Goal: Transaction & Acquisition: Purchase product/service

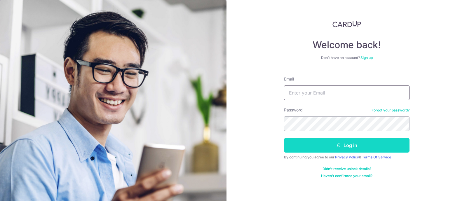
type input "[EMAIL_ADDRESS][DOMAIN_NAME]"
click at [319, 145] on button "Log in" at bounding box center [347, 145] width 126 height 15
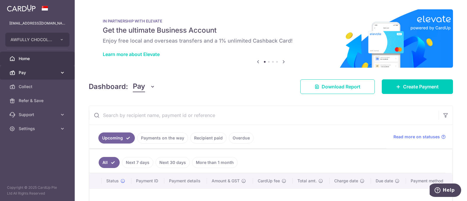
click at [39, 71] on span "Pay" at bounding box center [38, 73] width 39 height 6
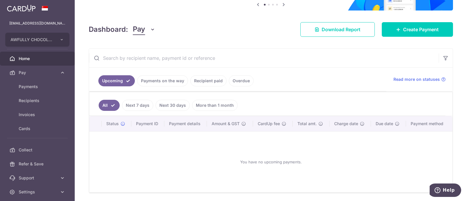
scroll to position [82, 0]
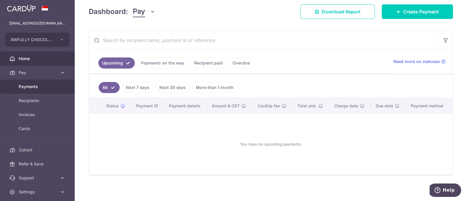
click at [42, 84] on span "Payments" at bounding box center [38, 87] width 39 height 6
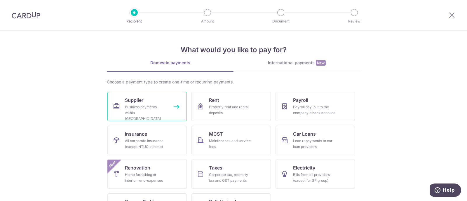
click at [141, 104] on div "Business payments within [GEOGRAPHIC_DATA]" at bounding box center [146, 113] width 42 height 18
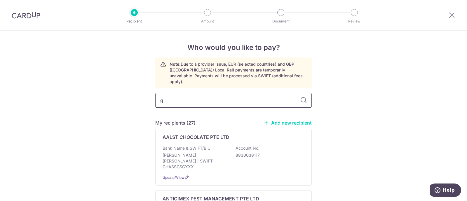
type input "gr"
click at [455, 15] on icon at bounding box center [451, 14] width 7 height 7
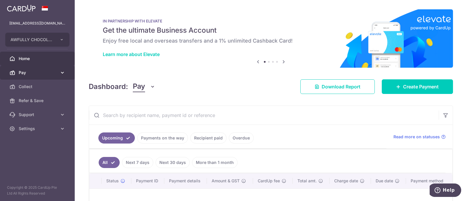
click at [49, 75] on span "Pay" at bounding box center [38, 73] width 39 height 6
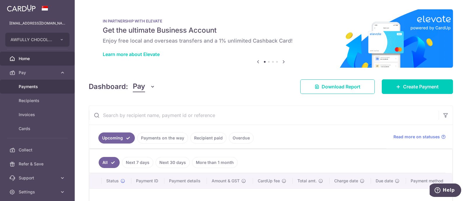
click at [47, 88] on span "Payments" at bounding box center [38, 87] width 39 height 6
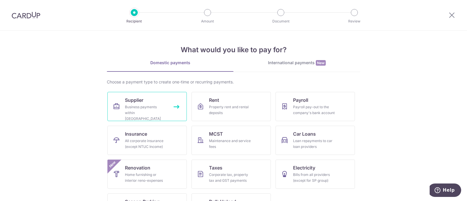
click at [147, 107] on div "Business payments within Singapore" at bounding box center [146, 113] width 42 height 18
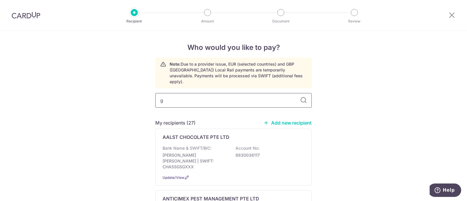
type input "gr"
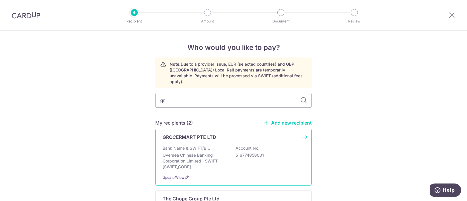
click at [205, 134] on p "GROCERMART PTE LTD" at bounding box center [190, 137] width 54 height 7
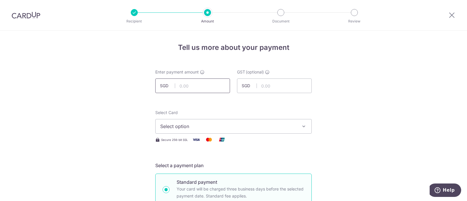
click at [203, 89] on input "text" at bounding box center [192, 86] width 75 height 15
paste input "3009.6"
type input "3,009.60"
click at [247, 124] on span "Select option" at bounding box center [228, 126] width 136 height 7
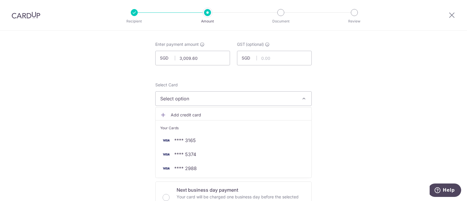
scroll to position [36, 0]
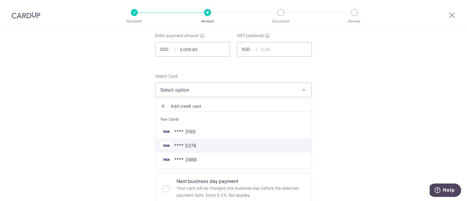
click at [207, 143] on span "**** 5374" at bounding box center [233, 145] width 147 height 7
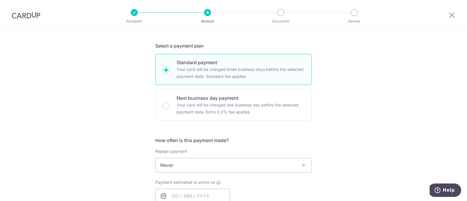
scroll to position [182, 0]
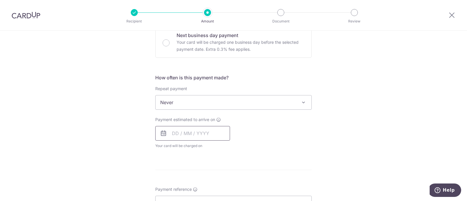
click at [188, 133] on input "text" at bounding box center [192, 133] width 75 height 15
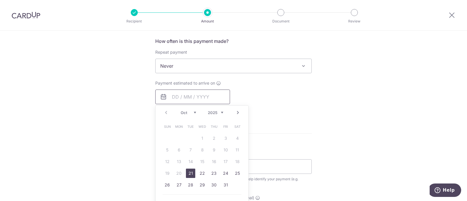
scroll to position [255, 0]
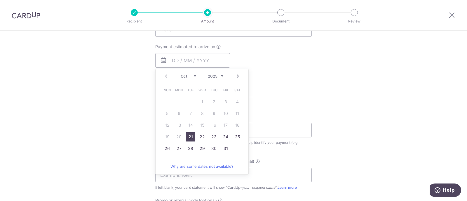
click at [189, 136] on link "21" at bounding box center [190, 136] width 9 height 9
type input "21/10/2025"
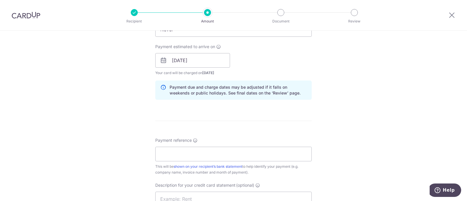
scroll to position [292, 0]
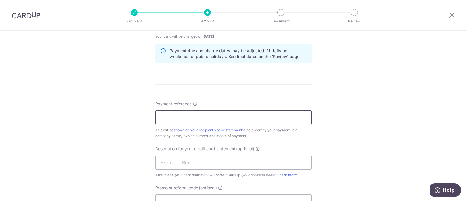
click at [184, 119] on input "Payment reference" at bounding box center [233, 117] width 156 height 15
drag, startPoint x: 168, startPoint y: 117, endPoint x: 153, endPoint y: 117, distance: 14.6
click at [155, 117] on input "AUG INV- AWFULLY CHOCOLATE PTE LTD" at bounding box center [233, 117] width 156 height 15
type input "SEP INV- AWFULLY CHOCOLATE PTE LTD"
drag, startPoint x: 190, startPoint y: 162, endPoint x: 186, endPoint y: 159, distance: 4.9
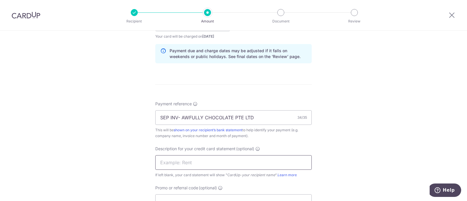
click at [190, 161] on input "text" at bounding box center [233, 162] width 156 height 15
paste input "CU1020250001"
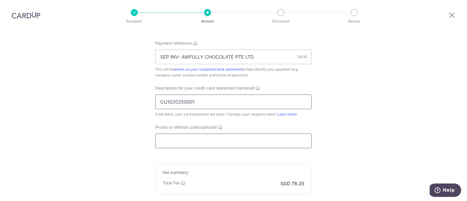
scroll to position [365, 0]
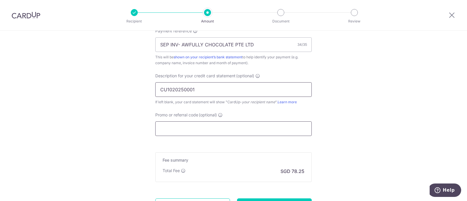
type input "CU1020250001"
click at [185, 130] on input "Promo or referral code (optional)" at bounding box center [233, 128] width 156 height 15
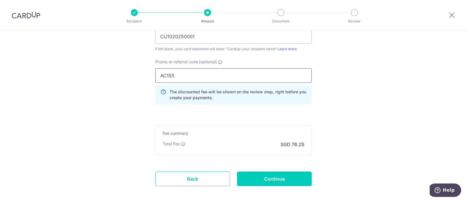
scroll to position [445, 0]
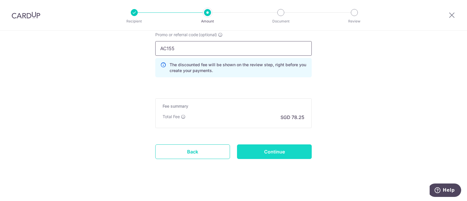
type input "AC155"
click at [266, 145] on input "Continue" at bounding box center [274, 151] width 75 height 15
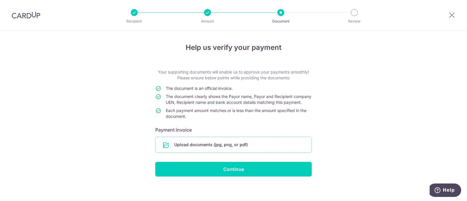
click at [231, 152] on input "file" at bounding box center [234, 144] width 156 height 15
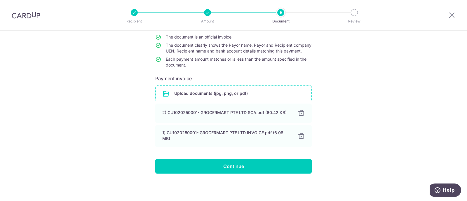
scroll to position [57, 0]
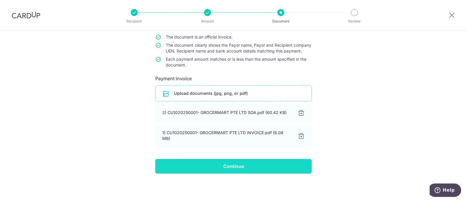
click at [215, 161] on input "Continue" at bounding box center [233, 166] width 156 height 15
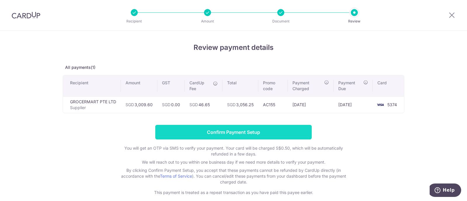
click at [238, 131] on input "Confirm Payment Setup" at bounding box center [233, 132] width 156 height 15
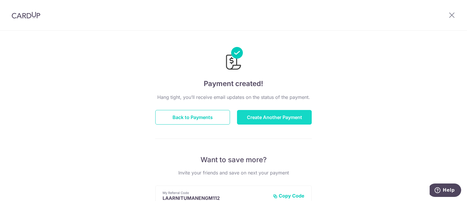
click at [264, 118] on button "Create Another Payment" at bounding box center [274, 117] width 75 height 15
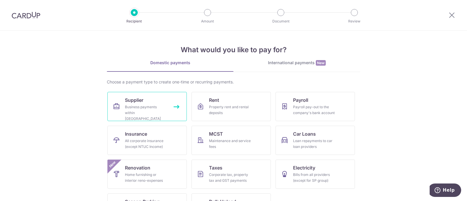
click at [138, 102] on span "Supplier" at bounding box center [134, 100] width 18 height 7
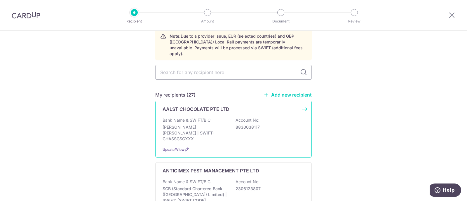
scroll to position [36, 0]
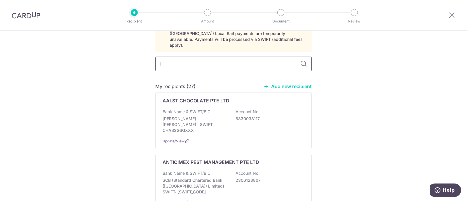
type input "IN"
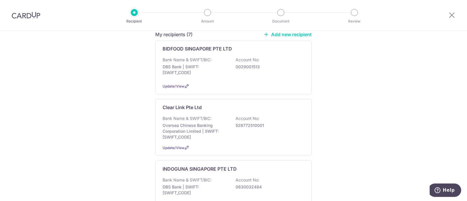
scroll to position [109, 0]
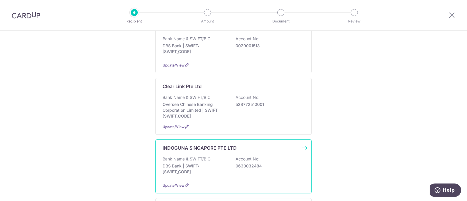
click at [218, 156] on div "Bank Name & SWIFT/BIC: DBS Bank | SWIFT: DBSSSGSGXXX Account No: 0630032484" at bounding box center [234, 167] width 142 height 22
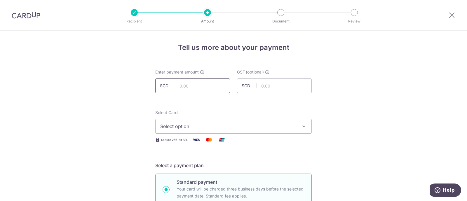
click at [193, 86] on input "text" at bounding box center [192, 86] width 75 height 15
paste input "5507.08"
type input "5,507.08"
click at [178, 122] on button "Select option" at bounding box center [233, 126] width 156 height 15
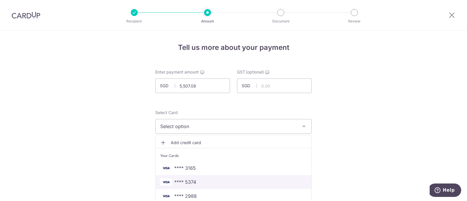
click at [181, 182] on span "**** 5374" at bounding box center [185, 182] width 22 height 7
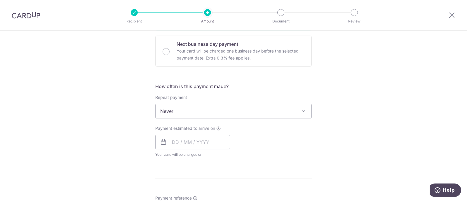
scroll to position [182, 0]
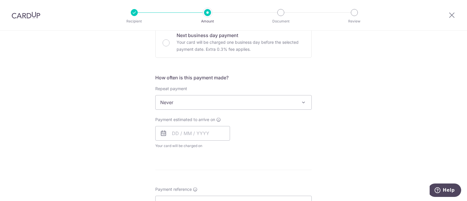
click at [187, 96] on span "Never" at bounding box center [234, 102] width 156 height 14
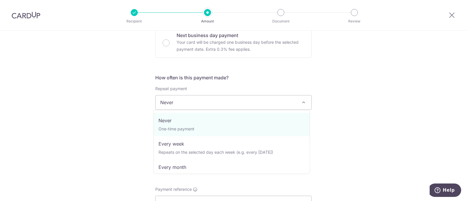
drag, startPoint x: 107, startPoint y: 109, endPoint x: 111, endPoint y: 107, distance: 4.6
click at [107, 109] on div "Tell us more about your payment Enter payment amount SGD 5,507.08 5507.08 GST (…" at bounding box center [233, 131] width 467 height 567
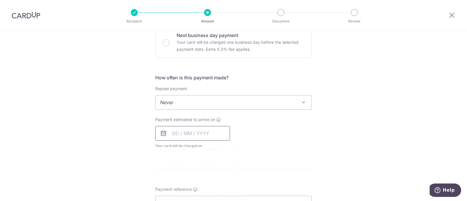
click at [180, 126] on input "text" at bounding box center [192, 133] width 75 height 15
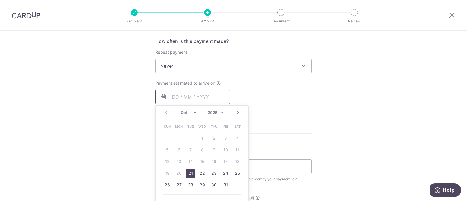
scroll to position [255, 0]
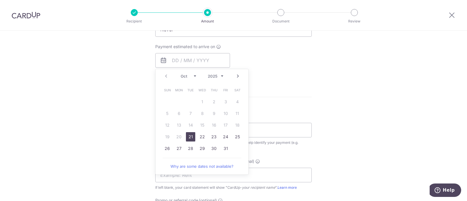
click at [188, 135] on link "21" at bounding box center [190, 136] width 9 height 9
type input "21/10/2025"
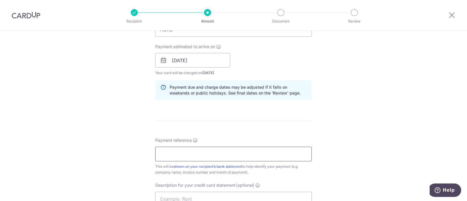
click at [191, 148] on input "Payment reference" at bounding box center [233, 154] width 156 height 15
drag, startPoint x: 167, startPoint y: 152, endPoint x: 137, endPoint y: 156, distance: 30.8
click at [137, 156] on div "Tell us more about your payment Enter payment amount SGD 5,507.08 5507.08 GST (…" at bounding box center [233, 70] width 467 height 591
type input "SEP INV- AWFULLY CHOCOLATE PTE LTD"
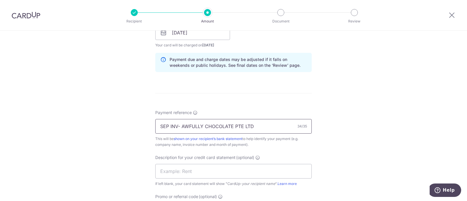
scroll to position [328, 0]
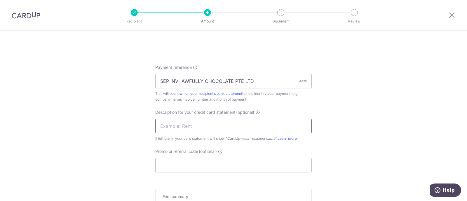
click at [181, 125] on input "text" at bounding box center [233, 126] width 156 height 15
paste input "CU1020250002"
type input "CU1020250002"
click at [177, 161] on input "Promo or referral code (optional)" at bounding box center [233, 165] width 156 height 15
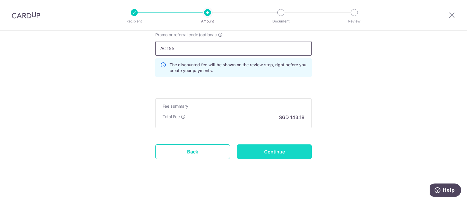
scroll to position [445, 0]
type input "AC155"
click at [278, 151] on input "Continue" at bounding box center [274, 151] width 75 height 15
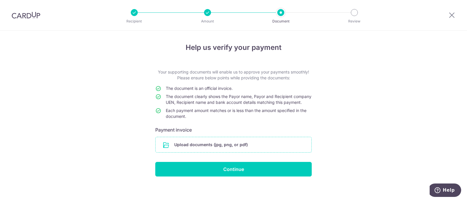
click at [238, 152] on input "file" at bounding box center [234, 144] width 156 height 15
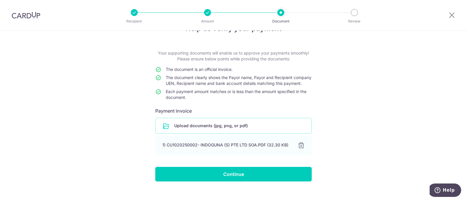
scroll to position [32, 0]
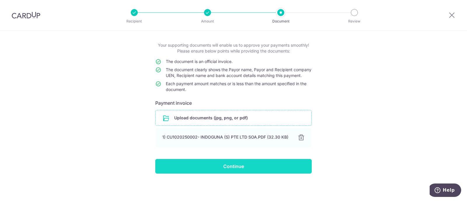
click at [230, 168] on input "Continue" at bounding box center [233, 166] width 156 height 15
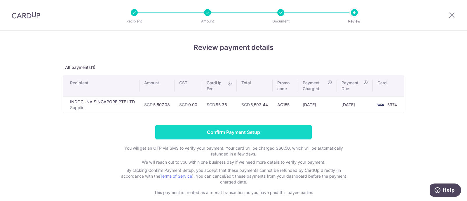
click at [250, 134] on input "Confirm Payment Setup" at bounding box center [233, 132] width 156 height 15
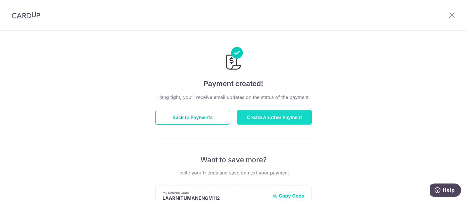
click at [261, 119] on button "Create Another Payment" at bounding box center [274, 117] width 75 height 15
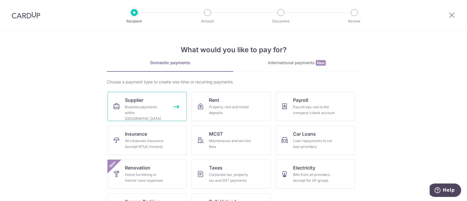
click at [146, 107] on div "Business payments within [GEOGRAPHIC_DATA]" at bounding box center [146, 113] width 42 height 18
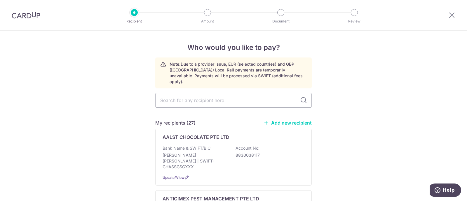
scroll to position [36, 0]
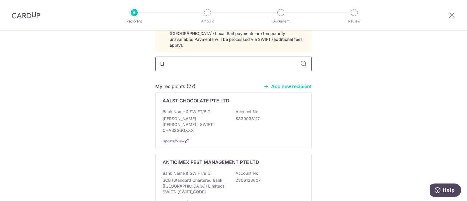
type input "LIM"
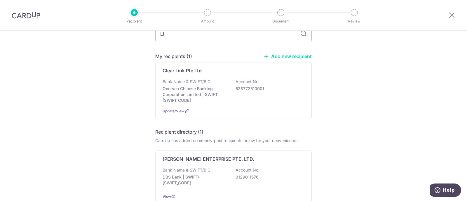
scroll to position [73, 0]
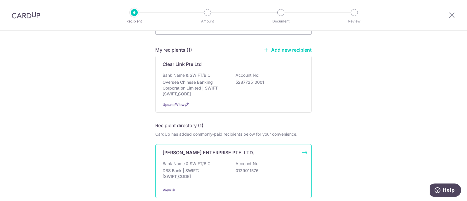
click at [212, 170] on p "DBS Bank | SWIFT: DBSSSGSGXXX" at bounding box center [195, 174] width 65 height 12
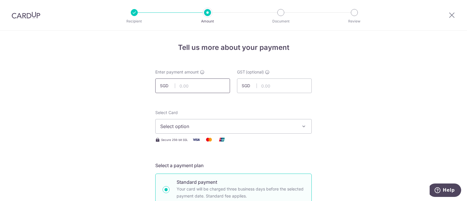
click at [201, 86] on input "text" at bounding box center [192, 86] width 75 height 15
paste input "3492.87"
type input "3,492.87"
click at [266, 125] on span "Select option" at bounding box center [228, 126] width 136 height 7
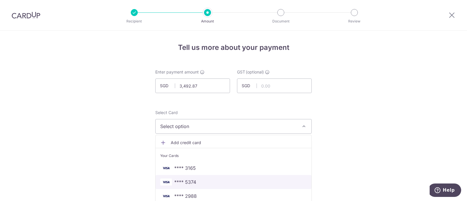
drag, startPoint x: 208, startPoint y: 178, endPoint x: 196, endPoint y: 170, distance: 14.4
click at [208, 179] on span "**** 5374" at bounding box center [233, 182] width 147 height 7
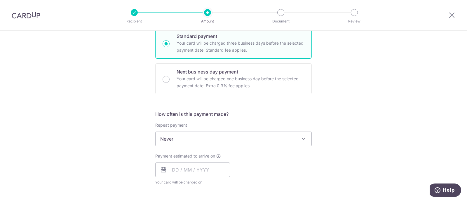
scroll to position [182, 0]
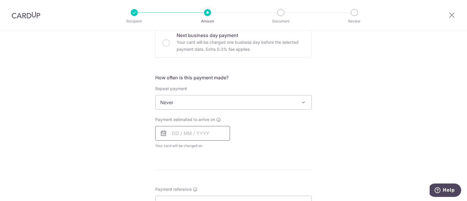
click at [181, 130] on input "text" at bounding box center [192, 133] width 75 height 15
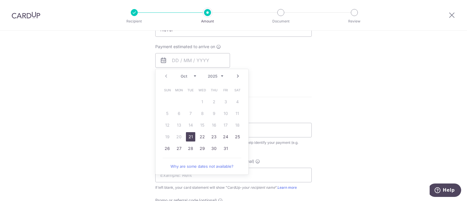
click at [187, 135] on link "21" at bounding box center [190, 136] width 9 height 9
type input "[DATE]"
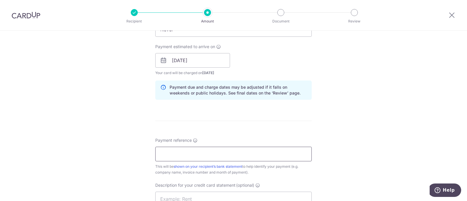
click at [184, 151] on input "Payment reference" at bounding box center [233, 154] width 156 height 15
drag, startPoint x: 168, startPoint y: 154, endPoint x: 148, endPoint y: 154, distance: 20.1
click at [148, 154] on div "Tell us more about your payment Enter payment amount SGD 3,492.87 3492.87 GST (…" at bounding box center [233, 70] width 467 height 591
type input "SEP INV- AWFULLY CHOCOLATE PTE LTD"
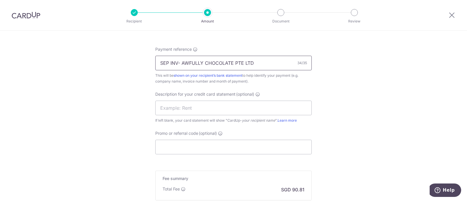
scroll to position [365, 0]
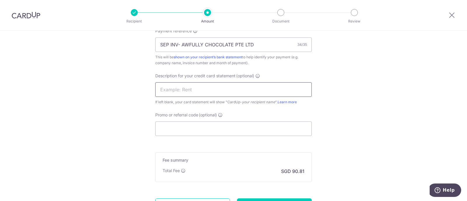
drag, startPoint x: 194, startPoint y: 88, endPoint x: 194, endPoint y: 94, distance: 5.5
click at [194, 88] on input "text" at bounding box center [233, 89] width 156 height 15
paste input "CU1020250003"
type input "CU1020250003"
click at [171, 132] on input "Promo or referral code (optional)" at bounding box center [233, 128] width 156 height 15
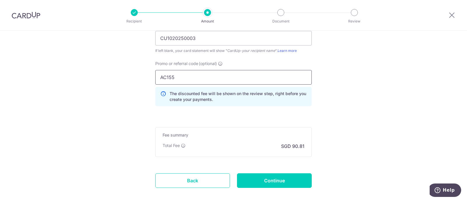
scroll to position [445, 0]
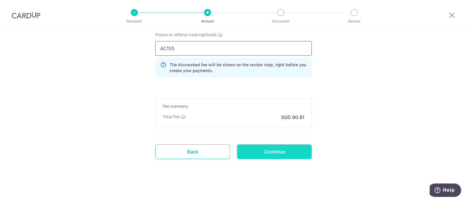
type input "AC155"
click at [290, 146] on input "Continue" at bounding box center [274, 151] width 75 height 15
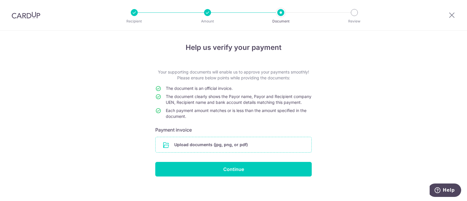
click at [268, 143] on input "file" at bounding box center [234, 144] width 156 height 15
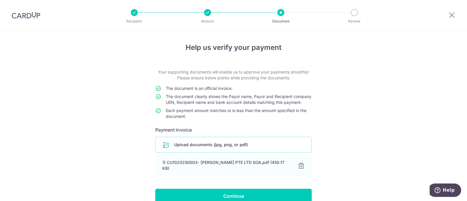
scroll to position [32, 0]
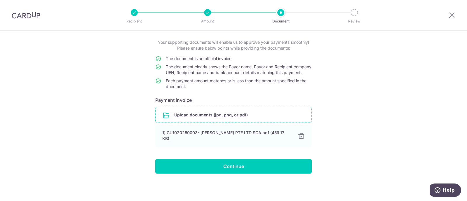
click at [227, 174] on div "Help us verify your payment Your supporting documents will enable us to approve…" at bounding box center [233, 101] width 467 height 200
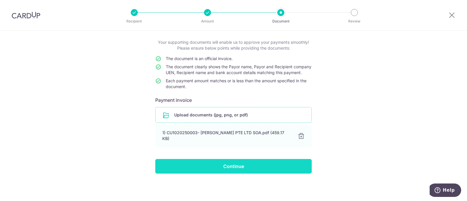
click at [229, 170] on input "Continue" at bounding box center [233, 166] width 156 height 15
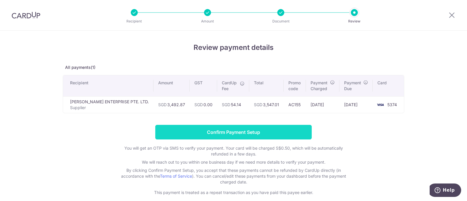
click at [240, 129] on input "Confirm Payment Setup" at bounding box center [233, 132] width 156 height 15
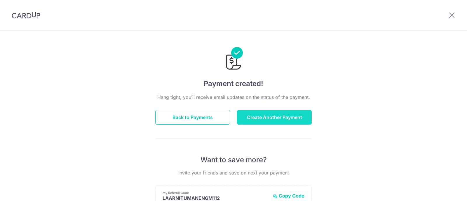
click at [265, 118] on button "Create Another Payment" at bounding box center [274, 117] width 75 height 15
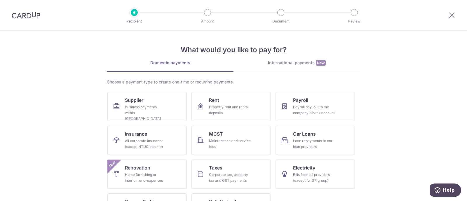
click at [299, 62] on div "International payments New" at bounding box center [297, 63] width 127 height 6
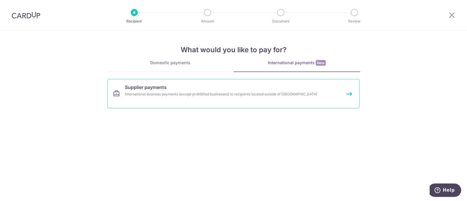
click at [195, 98] on link "Supplier payments International business payments (except prohibited businesses…" at bounding box center [233, 93] width 252 height 29
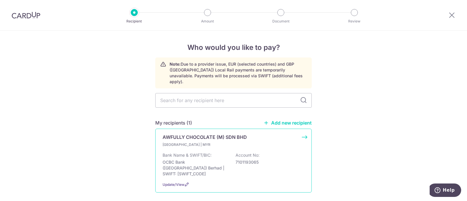
click at [210, 142] on p "[GEOGRAPHIC_DATA] | MYR" at bounding box center [197, 145] width 69 height 6
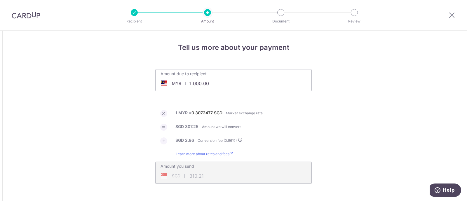
click at [220, 84] on input "1,000.00" at bounding box center [201, 83] width 90 height 13
drag, startPoint x: 220, startPoint y: 84, endPoint x: 177, endPoint y: 86, distance: 42.7
click at [177, 86] on div "MYR 1,000.00 1000" at bounding box center [201, 83] width 90 height 13
type input "310.21"
type input "96.23"
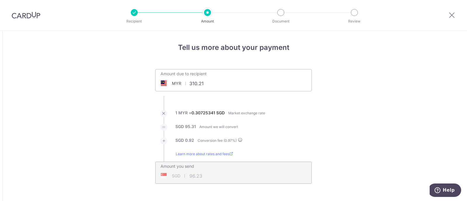
click at [218, 86] on input "310.21" at bounding box center [201, 83] width 90 height 13
drag, startPoint x: 212, startPoint y: 85, endPoint x: 181, endPoint y: 85, distance: 30.4
click at [181, 85] on div "MYR 310.21 310.21" at bounding box center [201, 83] width 90 height 13
type input "156,453.06"
type input "48,530.96"
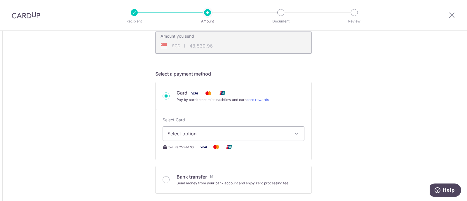
scroll to position [146, 0]
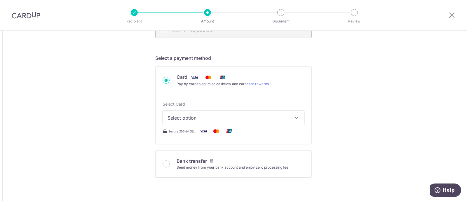
click at [188, 116] on span "Select option" at bounding box center [228, 117] width 121 height 7
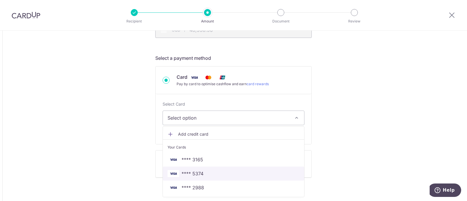
click at [186, 172] on span "**** 5374" at bounding box center [193, 173] width 22 height 7
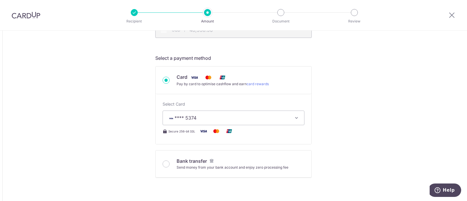
type input "156,453.06"
type input "48,533.79"
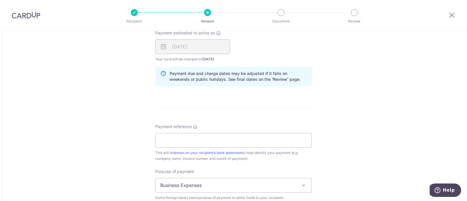
scroll to position [438, 0]
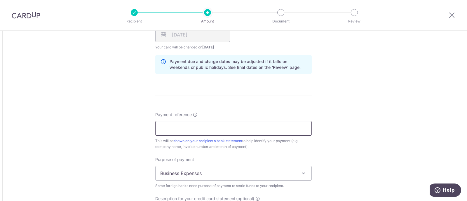
click at [180, 128] on input "Payment reference" at bounding box center [233, 128] width 156 height 15
drag, startPoint x: 168, startPoint y: 129, endPoint x: 147, endPoint y: 130, distance: 20.2
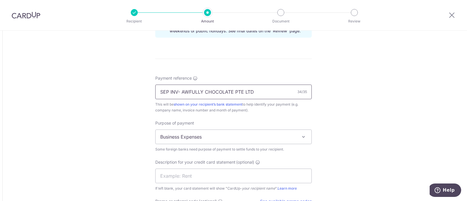
scroll to position [511, 0]
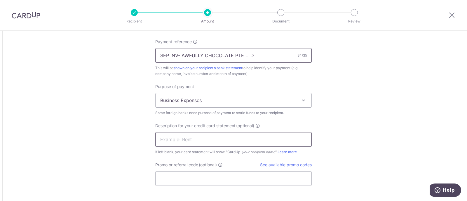
type input "SEP INV- AWFULLY CHOCOLATE PTE LTD"
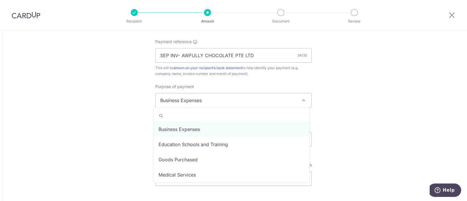
click at [213, 99] on span "Business Expenses" at bounding box center [234, 100] width 156 height 14
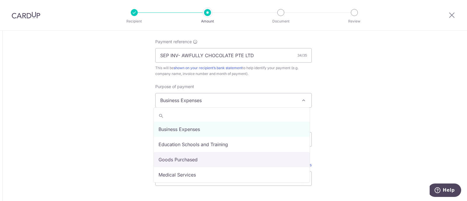
select select "Goods Purchased"
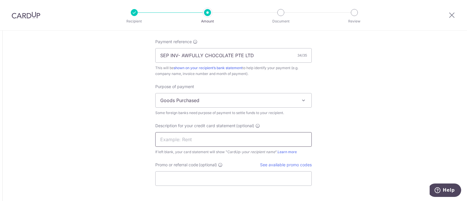
click at [197, 137] on input "text" at bounding box center [233, 139] width 156 height 15
paste input "CU1020250004"
type input "CU1020250004"
click at [186, 177] on input "Promo or referral code (optional)" at bounding box center [233, 178] width 156 height 15
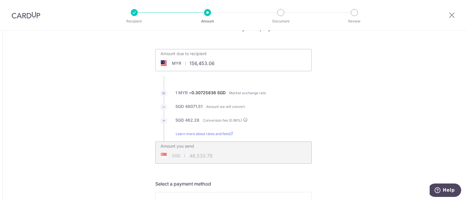
scroll to position [0, 0]
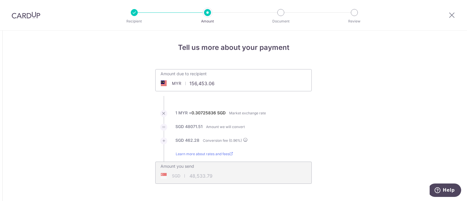
type input "AC155"
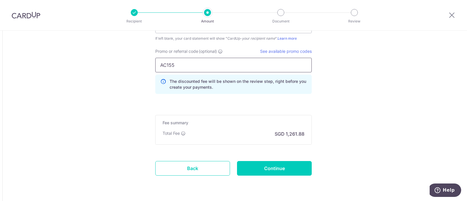
scroll to position [640, 0]
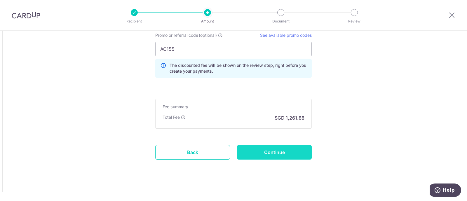
click at [262, 146] on input "Continue" at bounding box center [274, 152] width 75 height 15
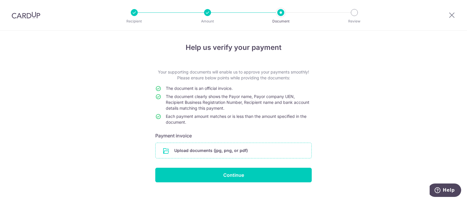
click at [192, 146] on input "file" at bounding box center [234, 150] width 156 height 15
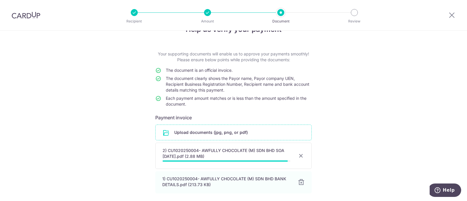
scroll to position [60, 0]
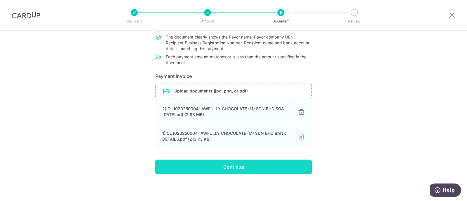
click at [224, 168] on input "Continue" at bounding box center [233, 167] width 156 height 15
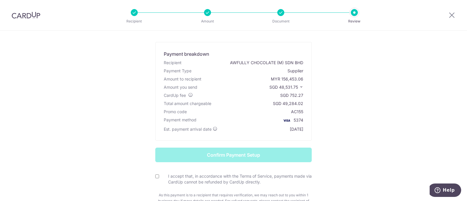
scroll to position [36, 0]
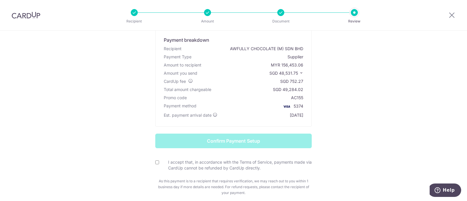
click at [156, 161] on input "I accept that, in accordance with the Terms of Service, payments made via CardU…" at bounding box center [157, 163] width 4 height 4
checkbox input "true"
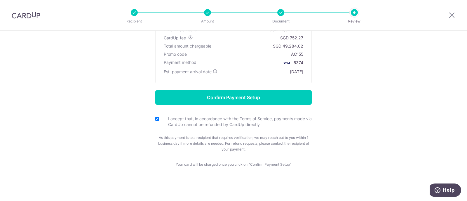
scroll to position [80, 0]
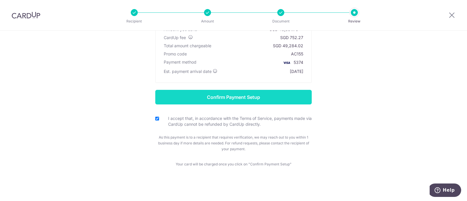
click at [225, 100] on input "Confirm Payment Setup" at bounding box center [233, 97] width 156 height 15
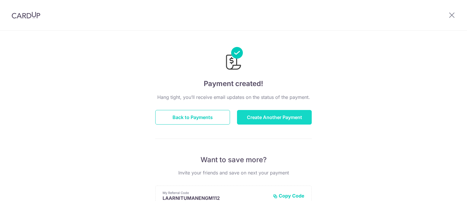
click at [250, 113] on button "Create Another Payment" at bounding box center [274, 117] width 75 height 15
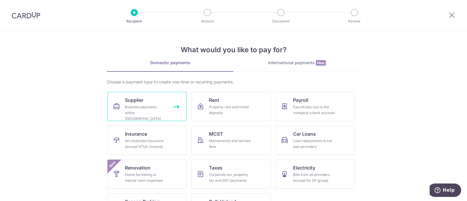
click at [129, 110] on div "Business payments within Singapore" at bounding box center [146, 113] width 42 height 18
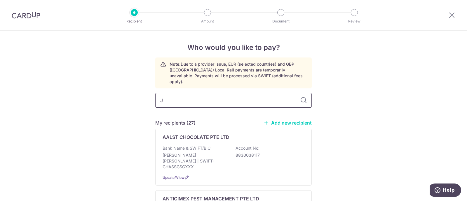
type input "JH"
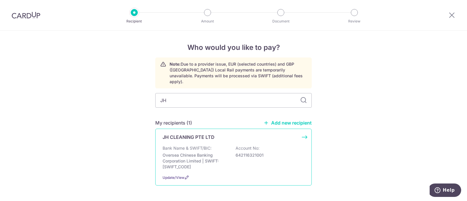
click at [203, 135] on div "JH CLEANING PTE LTD Bank Name & SWIFT/BIC: Oversea Chinese Banking Corporation …" at bounding box center [233, 157] width 156 height 57
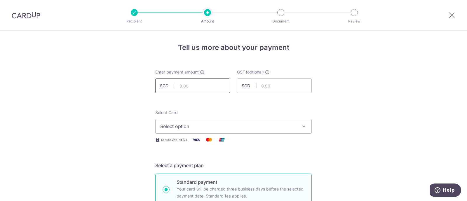
click at [202, 83] on input "text" at bounding box center [192, 86] width 75 height 15
paste input "4905"
type input "4,905.00"
click at [202, 125] on span "Select option" at bounding box center [228, 126] width 136 height 7
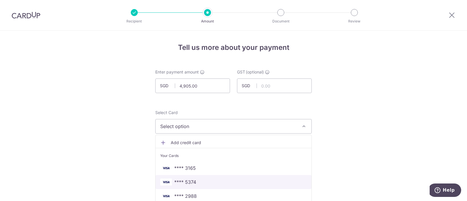
drag, startPoint x: 189, startPoint y: 178, endPoint x: 169, endPoint y: 161, distance: 26.7
click at [189, 179] on span "**** 5374" at bounding box center [185, 182] width 22 height 7
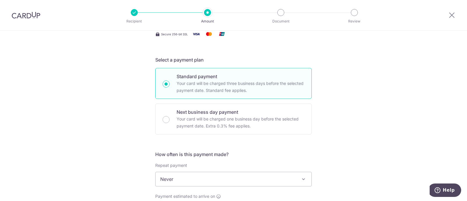
scroll to position [182, 0]
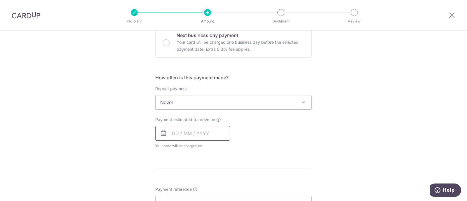
click at [188, 129] on input "text" at bounding box center [192, 133] width 75 height 15
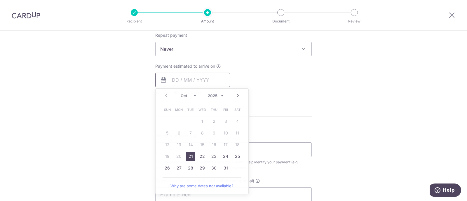
scroll to position [255, 0]
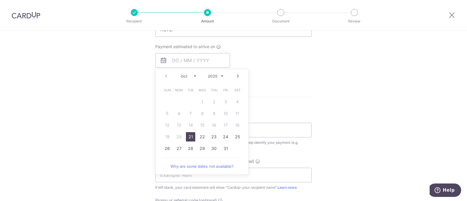
click at [191, 136] on link "21" at bounding box center [190, 136] width 9 height 9
type input "21/10/2025"
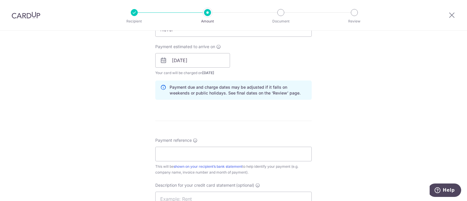
scroll to position [328, 0]
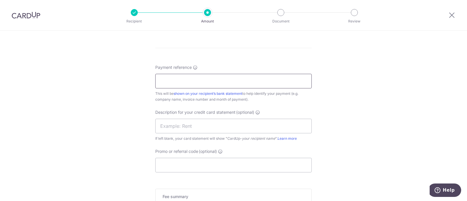
click at [199, 87] on input "Payment reference" at bounding box center [233, 81] width 156 height 15
type input "I"
paste input "25-0804"
type input "INV 25-0804- AWFULLY CHOCOLATE"
click at [211, 127] on input "text" at bounding box center [233, 126] width 156 height 15
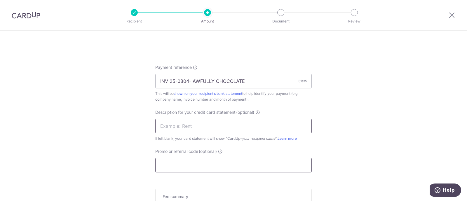
paste input "CU1020250005"
type input "CU1020250005"
click at [199, 163] on input "Promo or referral code (optional)" at bounding box center [233, 165] width 156 height 15
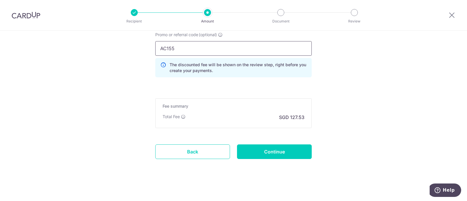
scroll to position [445, 0]
type input "AC155"
click at [269, 144] on input "Continue" at bounding box center [274, 151] width 75 height 15
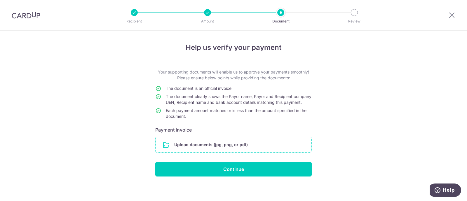
click at [228, 152] on input "file" at bounding box center [234, 144] width 156 height 15
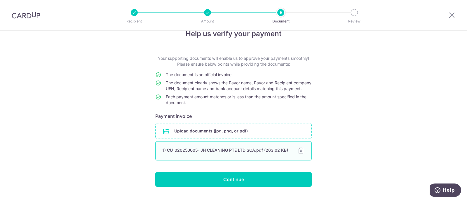
scroll to position [32, 0]
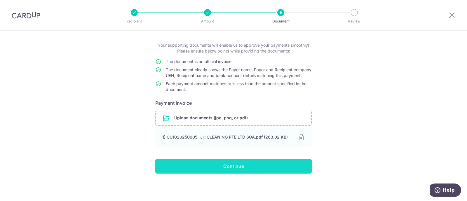
click at [222, 167] on input "Continue" at bounding box center [233, 166] width 156 height 15
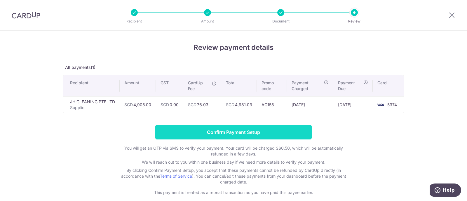
click at [249, 136] on input "Confirm Payment Setup" at bounding box center [233, 132] width 156 height 15
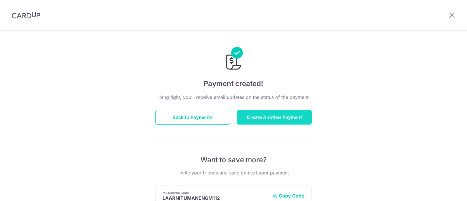
click at [272, 118] on button "Create Another Payment" at bounding box center [274, 117] width 75 height 15
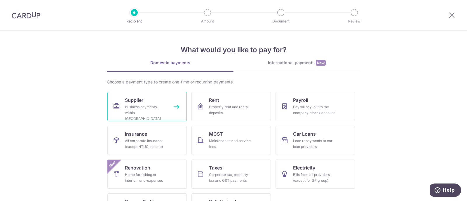
click at [142, 105] on div "Business payments within [GEOGRAPHIC_DATA]" at bounding box center [146, 113] width 42 height 18
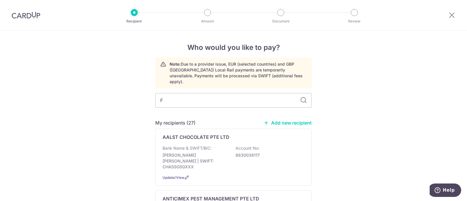
type input "FLOW"
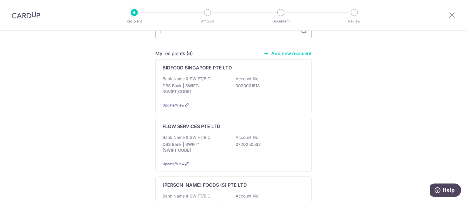
scroll to position [109, 0]
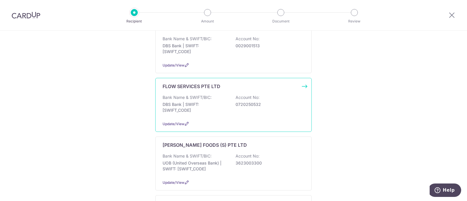
click at [217, 104] on p "DBS Bank | SWIFT: [SWIFT_CODE]" at bounding box center [195, 108] width 65 height 12
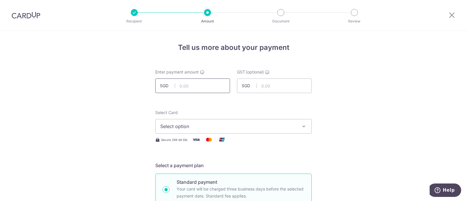
click at [211, 87] on input "text" at bounding box center [192, 86] width 75 height 15
paste input "36515"
click at [205, 130] on button "Select option" at bounding box center [233, 126] width 156 height 15
type input "36,515.00"
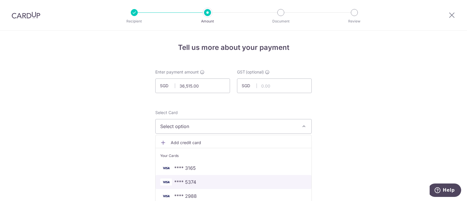
click at [197, 182] on span "**** 5374" at bounding box center [233, 182] width 147 height 7
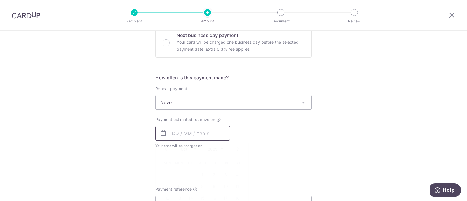
click at [182, 133] on input "text" at bounding box center [192, 133] width 75 height 15
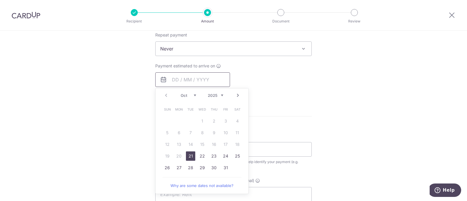
scroll to position [255, 0]
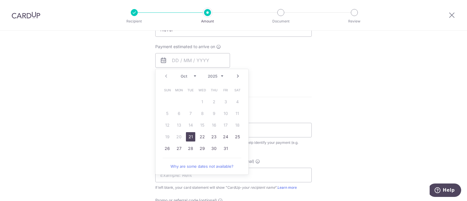
click at [188, 136] on link "21" at bounding box center [190, 136] width 9 height 9
type input "21/10/2025"
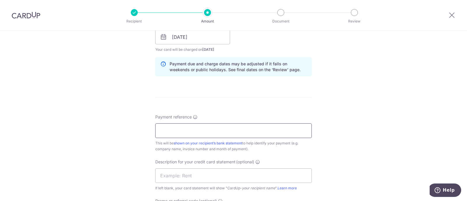
scroll to position [292, 0]
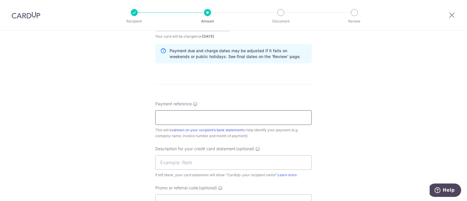
click at [178, 114] on input "Payment reference" at bounding box center [233, 117] width 156 height 15
paste input "INV2025080135"
type input "INV2025080135-AWFULLY CHOCOLATE"
click at [210, 163] on input "text" at bounding box center [233, 162] width 156 height 15
paste input "CU1020250006"
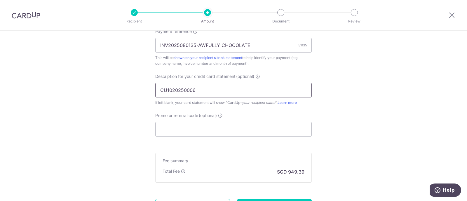
scroll to position [365, 0]
type input "CU1020250006"
click at [189, 129] on input "Promo or referral code (optional)" at bounding box center [233, 128] width 156 height 15
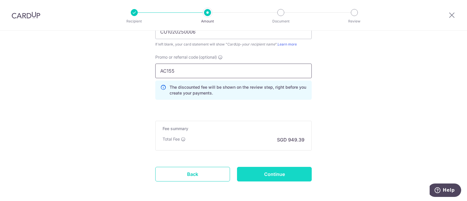
scroll to position [438, 0]
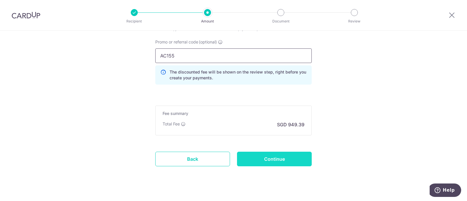
type input "AC155"
click at [260, 152] on input "Continue" at bounding box center [274, 159] width 75 height 15
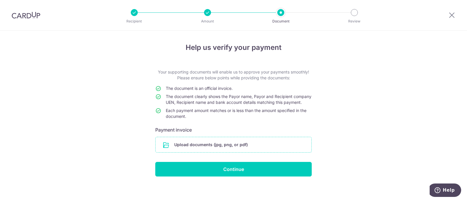
click at [227, 148] on input "file" at bounding box center [234, 144] width 156 height 15
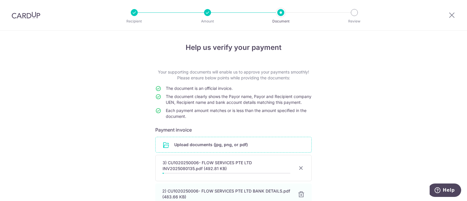
scroll to position [73, 0]
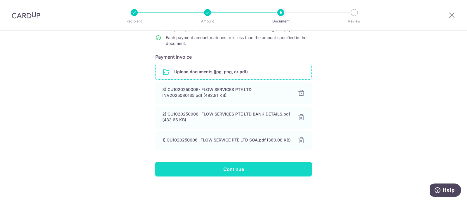
click at [207, 169] on input "Continue" at bounding box center [233, 169] width 156 height 15
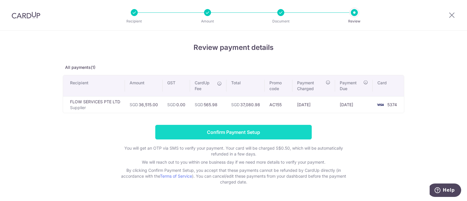
click at [218, 130] on input "Confirm Payment Setup" at bounding box center [233, 132] width 156 height 15
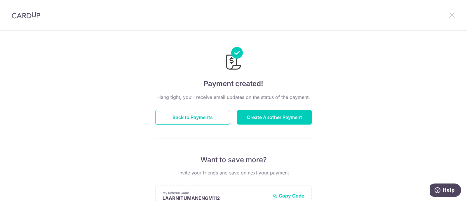
click at [373, 13] on icon at bounding box center [451, 14] width 7 height 7
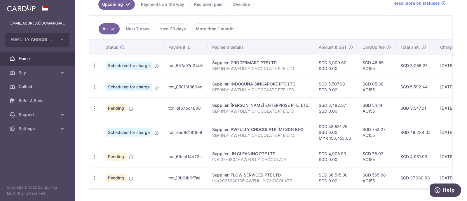
scroll to position [146, 0]
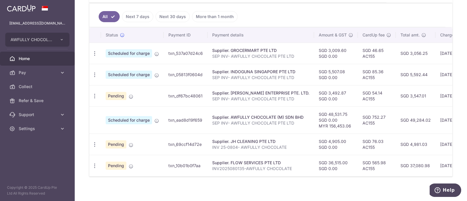
drag, startPoint x: 174, startPoint y: 54, endPoint x: 169, endPoint y: 54, distance: 4.7
click at [169, 54] on td "txn_537a07d24c6" at bounding box center [186, 53] width 44 height 21
copy td "txn_537a07d24c6"
drag, startPoint x: 201, startPoint y: 72, endPoint x: 167, endPoint y: 73, distance: 34.7
click at [167, 73] on td "txn_05813f0604d" at bounding box center [186, 74] width 44 height 21
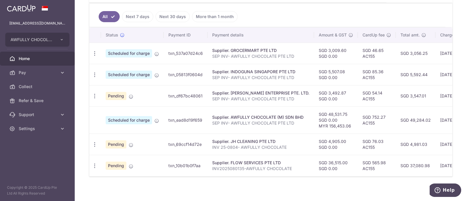
copy td "txn_05813f0604d"
drag, startPoint x: 203, startPoint y: 93, endPoint x: 167, endPoint y: 97, distance: 35.5
click at [167, 97] on td "txn_df67bc48061" at bounding box center [186, 95] width 44 height 21
copy td "txn_df67bc48061"
drag, startPoint x: 201, startPoint y: 117, endPoint x: 167, endPoint y: 118, distance: 33.9
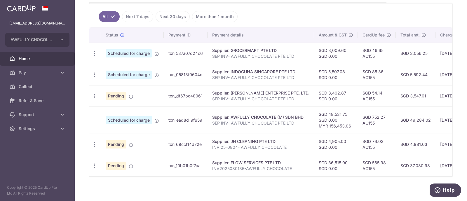
click at [167, 118] on td "txn_ead8d19f659" at bounding box center [186, 120] width 44 height 27
copy td "txn_ead8d19f659"
drag, startPoint x: 201, startPoint y: 142, endPoint x: 159, endPoint y: 143, distance: 41.5
click at [159, 143] on tr "Update payment Cancel payment Pending txn_69ccf14d72e Supplier. JH CLEANING PTE…" at bounding box center [321, 144] width 464 height 21
copy tr "txn_69ccf14d72e"
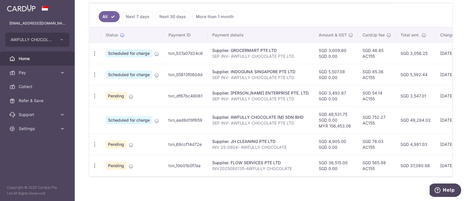
drag, startPoint x: 200, startPoint y: 163, endPoint x: 166, endPoint y: 164, distance: 33.6
click at [166, 161] on td "txn_10b01b0f7aa" at bounding box center [186, 165] width 44 height 21
copy td "txn_10b01b0f7aa"
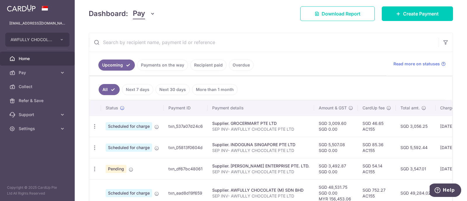
click at [169, 64] on link "Payments on the way" at bounding box center [162, 65] width 51 height 11
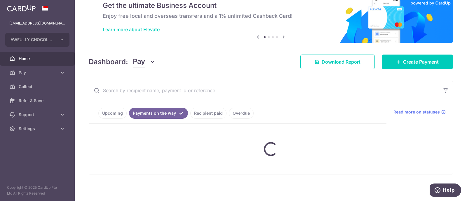
scroll to position [51, 0]
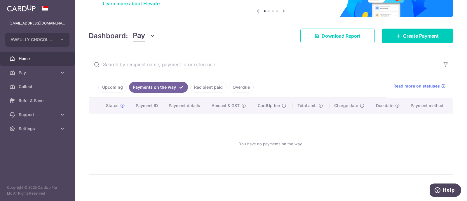
click at [115, 86] on link "Upcoming" at bounding box center [112, 87] width 28 height 11
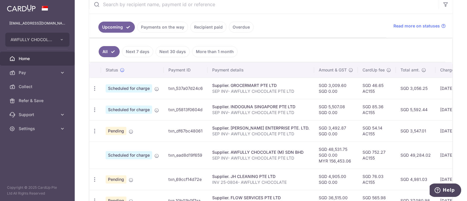
scroll to position [146, 0]
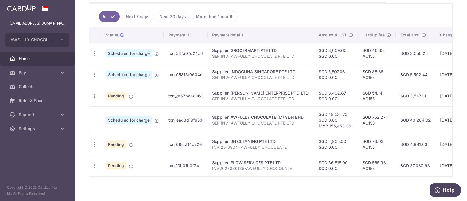
click at [241, 53] on p "SEP INV- AWFULLY CHOCOLATE PTE LTD" at bounding box center [260, 56] width 97 height 6
click at [186, 53] on td "txn_537a07d24c6" at bounding box center [186, 53] width 44 height 21
click at [231, 53] on p "SEP INV- AWFULLY CHOCOLATE PTE LTD" at bounding box center [260, 56] width 97 height 6
click at [268, 50] on div "Supplier. GROCERMART PTE LTD" at bounding box center [260, 51] width 97 height 6
click at [168, 119] on td "txn_ead8d19f659" at bounding box center [186, 120] width 44 height 27
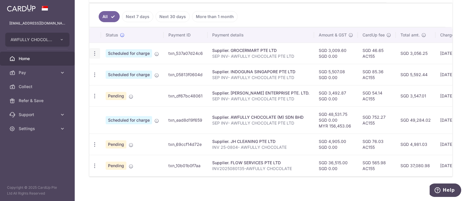
click at [95, 51] on icon "button" at bounding box center [95, 53] width 6 height 6
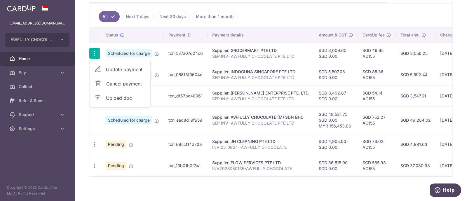
click at [257, 48] on div "Supplier. GROCERMART PTE LTD" at bounding box center [260, 51] width 97 height 6
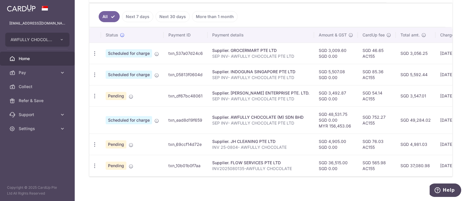
click at [256, 50] on div "Supplier. GROCERMART PTE LTD" at bounding box center [260, 51] width 97 height 6
drag, startPoint x: 247, startPoint y: 53, endPoint x: 195, endPoint y: 53, distance: 51.7
click at [195, 53] on td "txn_537a07d24c6" at bounding box center [186, 53] width 44 height 21
click at [192, 53] on td "txn_537a07d24c6" at bounding box center [186, 53] width 44 height 21
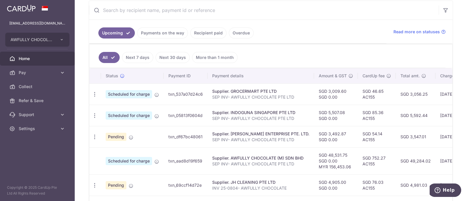
scroll to position [114, 0]
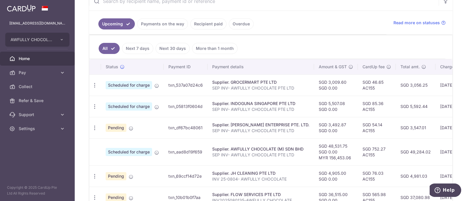
click at [187, 83] on td "txn_537a07d24c6" at bounding box center [186, 84] width 44 height 21
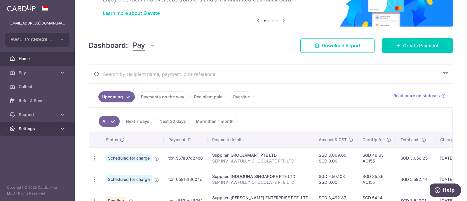
click at [30, 132] on link "Settings" at bounding box center [37, 129] width 75 height 14
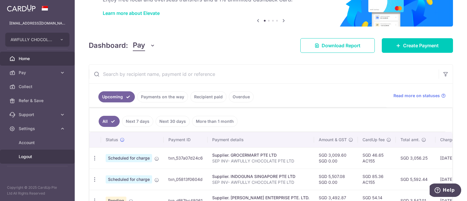
click at [27, 154] on span "Logout" at bounding box center [38, 157] width 39 height 6
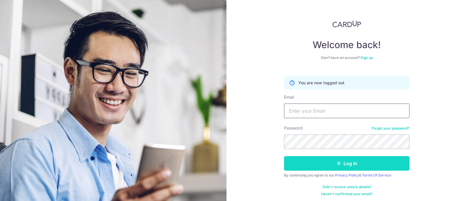
type input "[EMAIL_ADDRESS][DOMAIN_NAME]"
click at [306, 163] on button "Log in" at bounding box center [347, 163] width 126 height 15
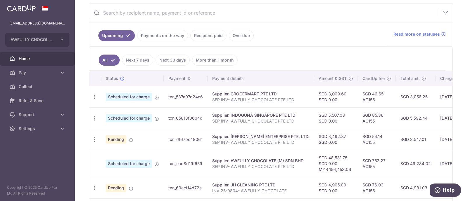
click at [190, 94] on td "txn_537a07d24c6" at bounding box center [186, 96] width 44 height 21
click at [224, 93] on div "Supplier. GROCERMART PTE LTD" at bounding box center [260, 94] width 97 height 6
click at [191, 96] on td "txn_537a07d24c6" at bounding box center [186, 96] width 44 height 21
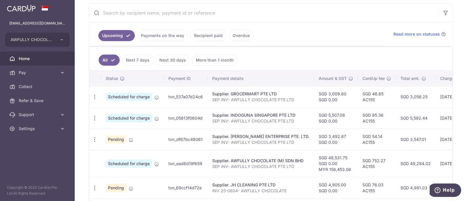
click at [135, 58] on link "Next 7 days" at bounding box center [137, 60] width 31 height 11
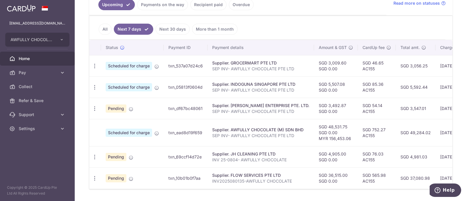
scroll to position [158, 0]
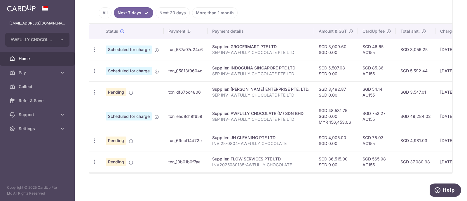
click at [259, 162] on p "INV2025080135-AWFULLY CHOCOLATE" at bounding box center [260, 165] width 97 height 6
click at [229, 141] on p "INV 25-0804- AWFULLY CHOCOLATE" at bounding box center [260, 144] width 97 height 6
click at [186, 47] on td "txn_537a07d24c6" at bounding box center [186, 49] width 44 height 21
click at [206, 46] on td "txn_537a07d24c6" at bounding box center [186, 49] width 44 height 21
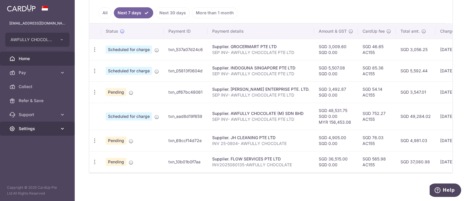
click at [43, 124] on link "Settings" at bounding box center [37, 129] width 75 height 14
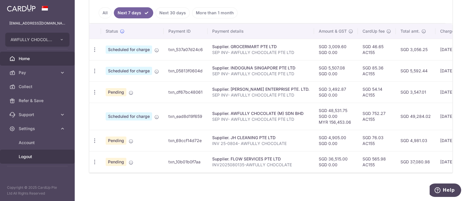
click at [36, 156] on span "Logout" at bounding box center [38, 157] width 39 height 6
